Goal: Task Accomplishment & Management: Manage account settings

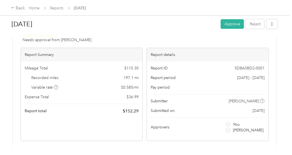
scroll to position [27, 0]
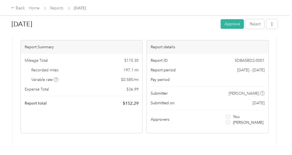
click at [76, 67] on div "Recorded miles 197.1 mi" at bounding box center [82, 70] width 114 height 6
click at [77, 69] on div "Recorded miles 197.1 mi" at bounding box center [82, 70] width 114 height 6
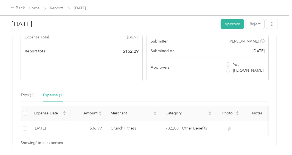
scroll to position [69, 0]
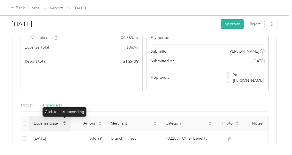
click at [64, 124] on icon "caret-down" at bounding box center [64, 124] width 2 height 1
click at [63, 124] on icon "caret-down" at bounding box center [64, 124] width 3 height 3
click at [63, 120] on th "Expense Date" at bounding box center [49, 123] width 41 height 15
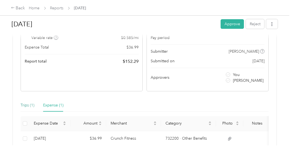
click at [24, 105] on div "Trips (1)" at bounding box center [28, 105] width 14 height 6
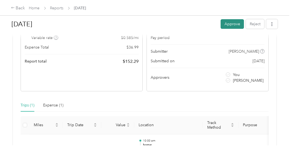
click at [234, 26] on button "Approve" at bounding box center [232, 24] width 23 height 10
